Goal: Go to known website: Go to known website

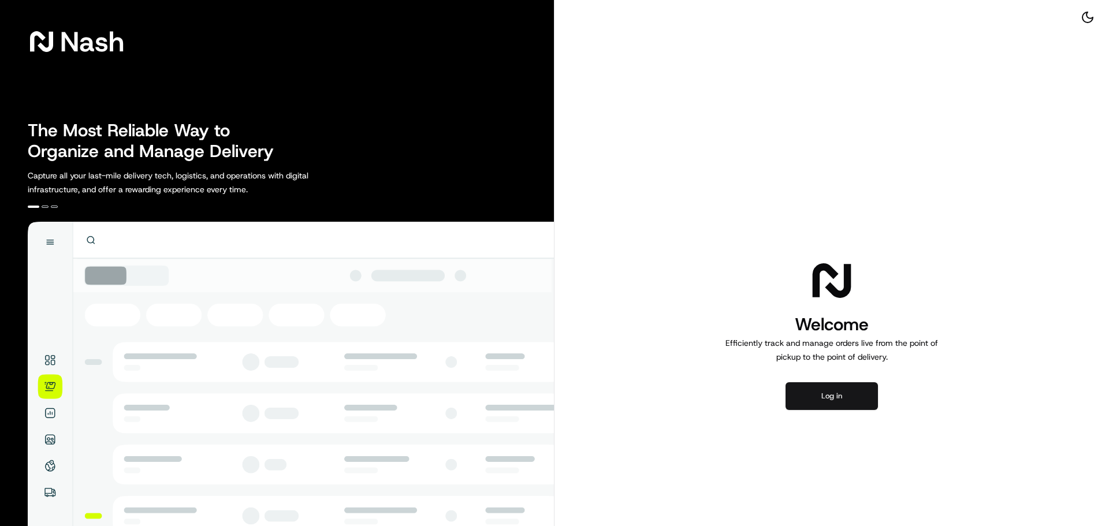
click at [825, 395] on button "Log in" at bounding box center [831, 396] width 92 height 28
